Goal: Task Accomplishment & Management: Manage account settings

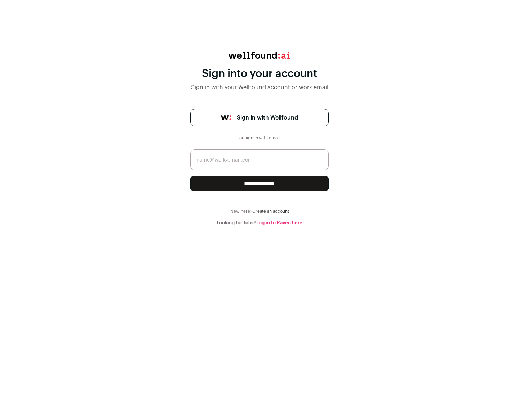
click at [267, 118] on span "Sign in with Wellfound" at bounding box center [267, 117] width 61 height 9
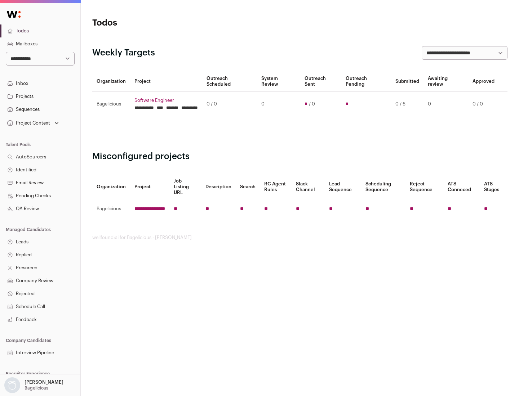
click at [40, 96] on link "Projects" at bounding box center [40, 96] width 80 height 13
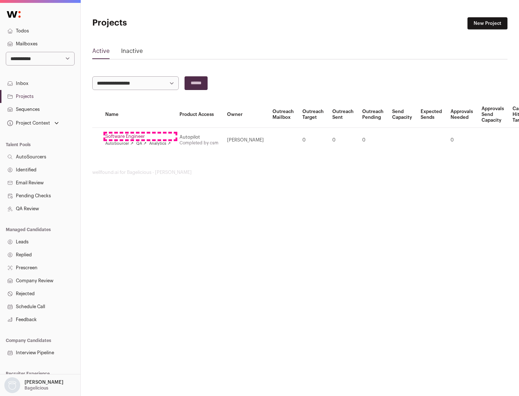
click at [140, 136] on link "Software Engineer" at bounding box center [138, 137] width 66 height 6
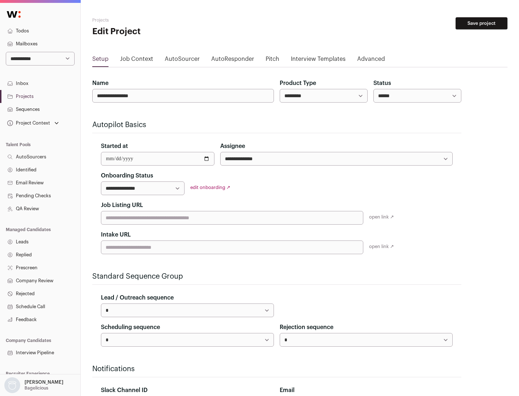
click at [481, 23] on button "Save project" at bounding box center [481, 23] width 52 height 12
